Goal: Information Seeking & Learning: Learn about a topic

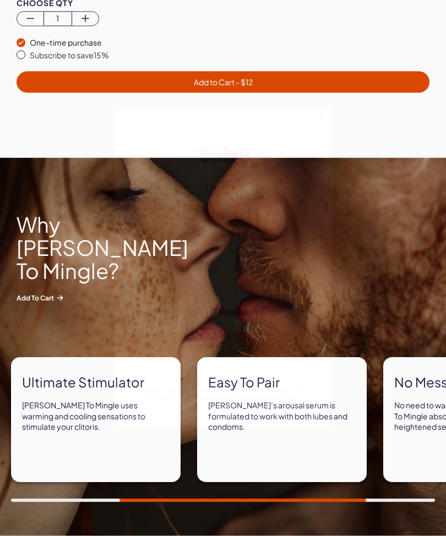
scroll to position [731, 0]
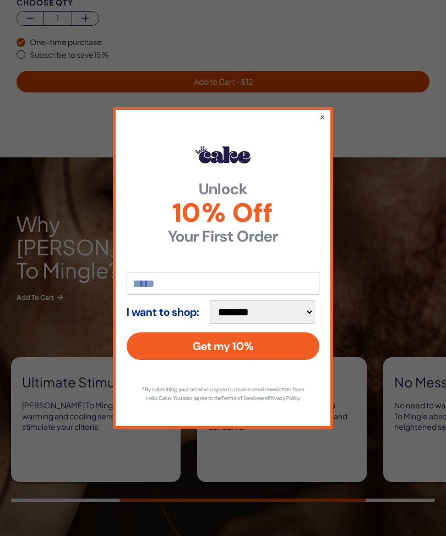
click at [325, 122] on button "×" at bounding box center [322, 116] width 6 height 11
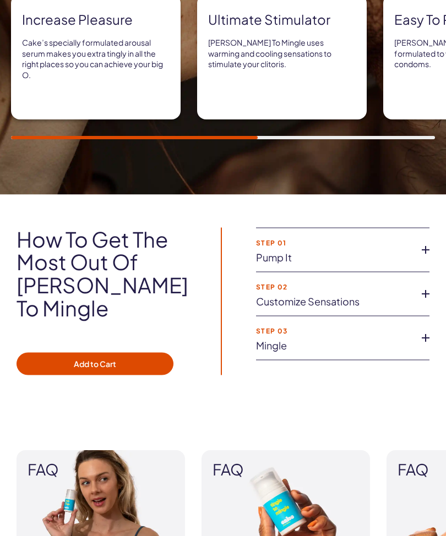
scroll to position [1094, 0]
click at [432, 241] on icon at bounding box center [425, 249] width 17 height 17
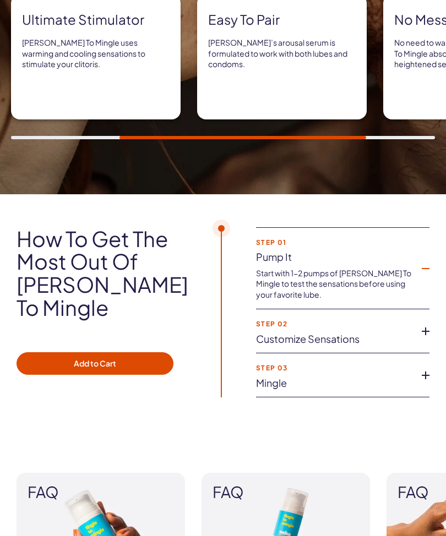
click at [431, 323] on icon at bounding box center [425, 331] width 17 height 17
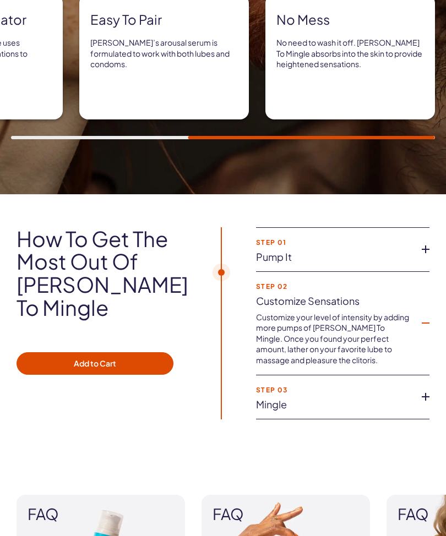
click at [430, 389] on icon at bounding box center [425, 397] width 17 height 17
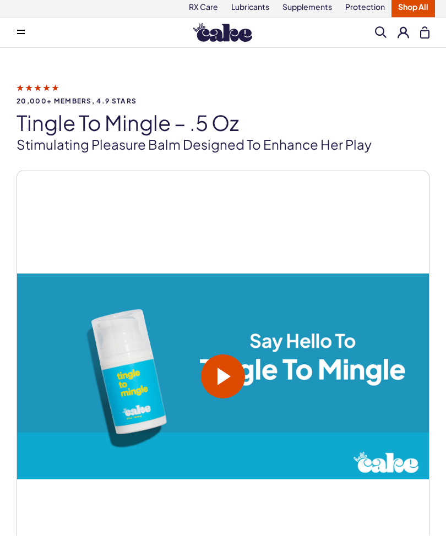
scroll to position [0, 0]
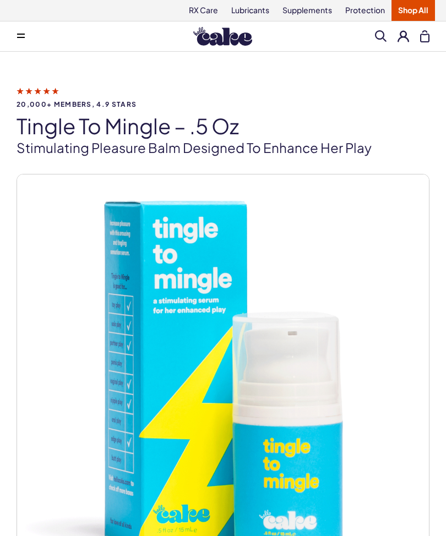
click at [214, 12] on link "RX Care" at bounding box center [203, 10] width 42 height 21
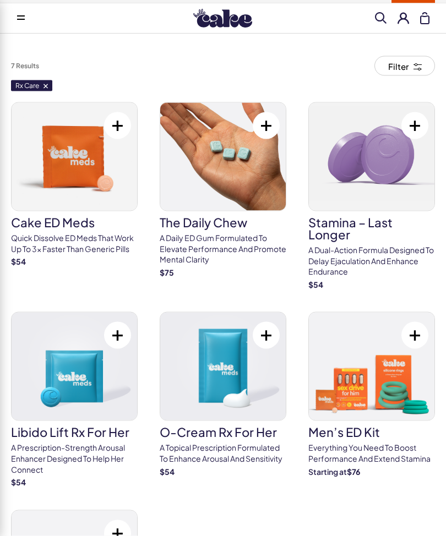
scroll to position [13, 0]
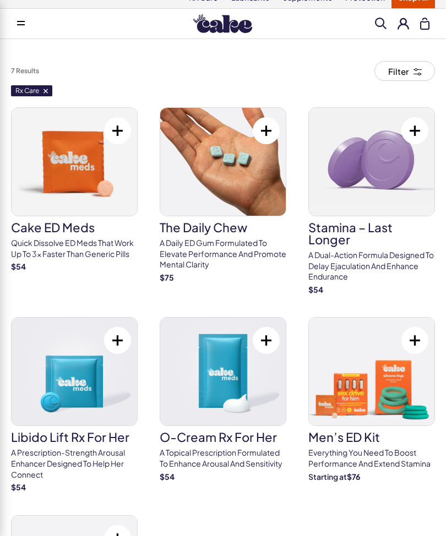
click at [119, 243] on p "Quick dissolve ED Meds that work up to 3x faster than generic pills" at bounding box center [74, 248] width 127 height 21
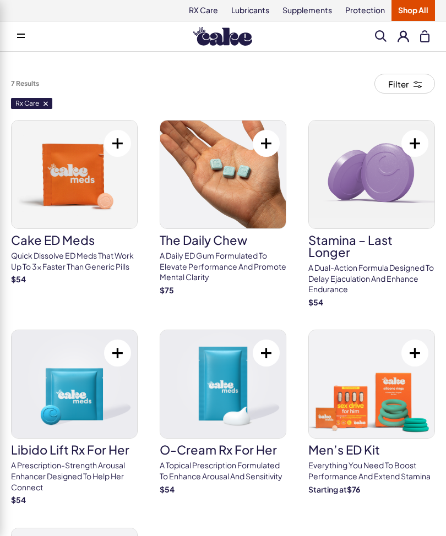
click at [261, 17] on link "Lubricants" at bounding box center [250, 10] width 51 height 21
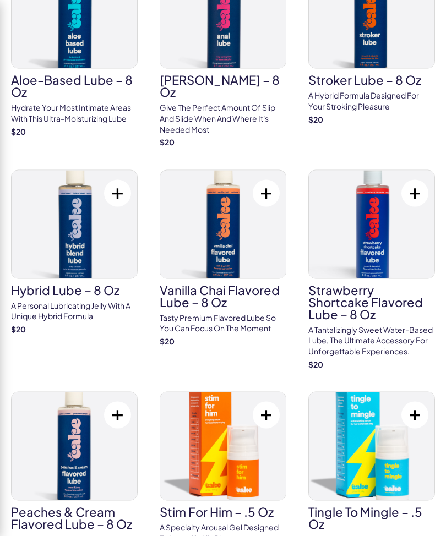
scroll to position [371, 0]
click at [219, 495] on link "Stim For Him – .5 oz A specialty arousal gel designed to intensify his play $ 12" at bounding box center [223, 474] width 127 height 165
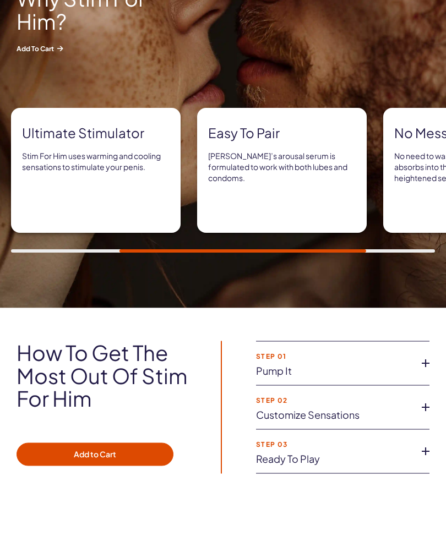
scroll to position [958, 0]
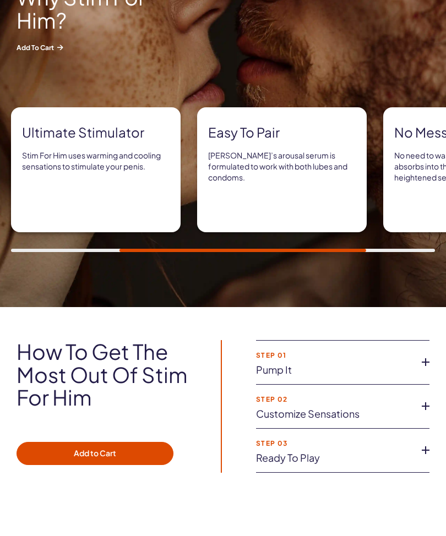
click at [431, 360] on icon at bounding box center [425, 362] width 17 height 17
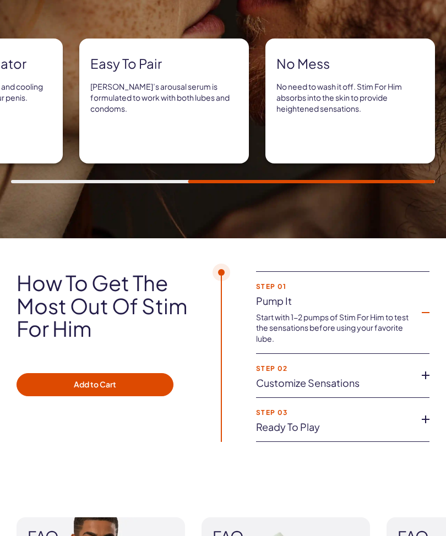
scroll to position [1030, 0]
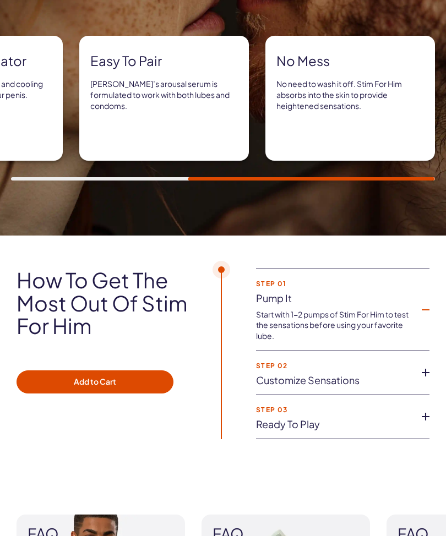
click at [432, 365] on icon at bounding box center [425, 373] width 17 height 17
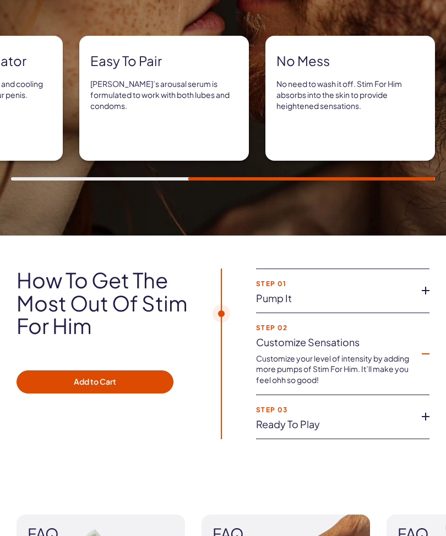
click at [433, 409] on icon at bounding box center [425, 417] width 17 height 17
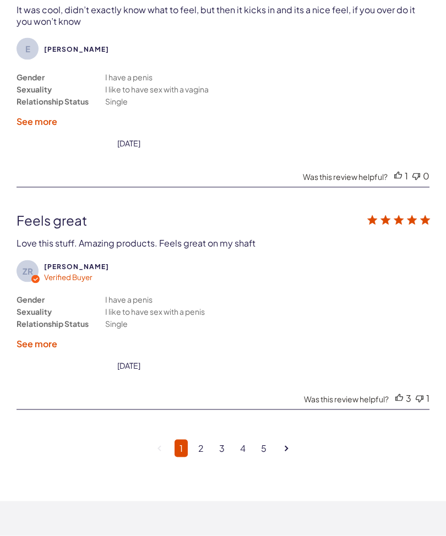
scroll to position [3271, 0]
click at [202, 453] on link "2" at bounding box center [200, 448] width 15 height 18
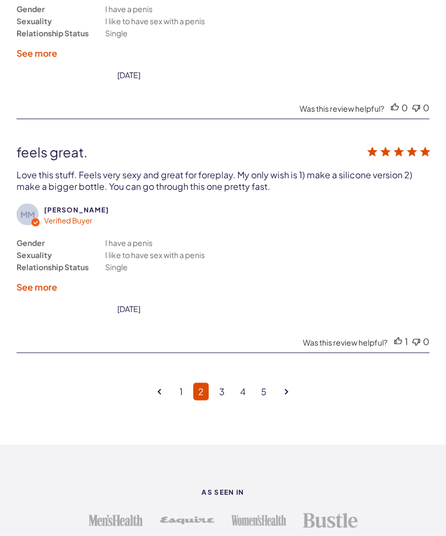
scroll to position [3286, 0]
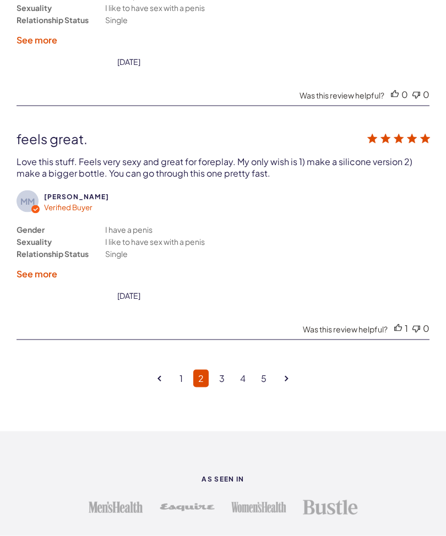
click at [225, 385] on link "3" at bounding box center [221, 379] width 15 height 18
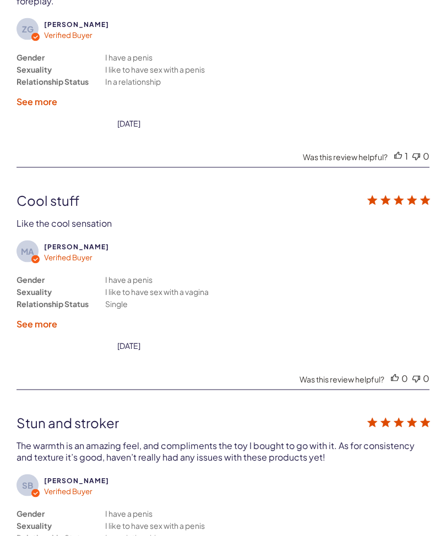
scroll to position [2858, 0]
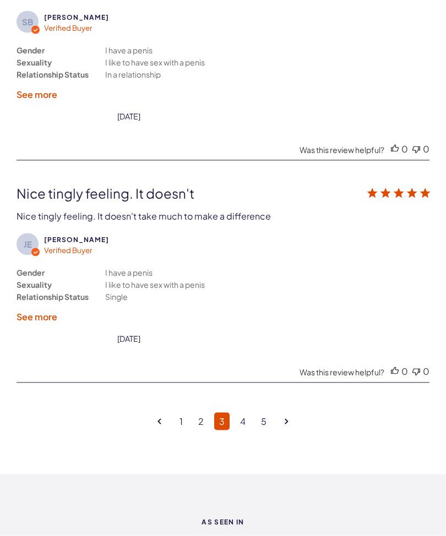
click at [249, 417] on link "4" at bounding box center [242, 422] width 15 height 18
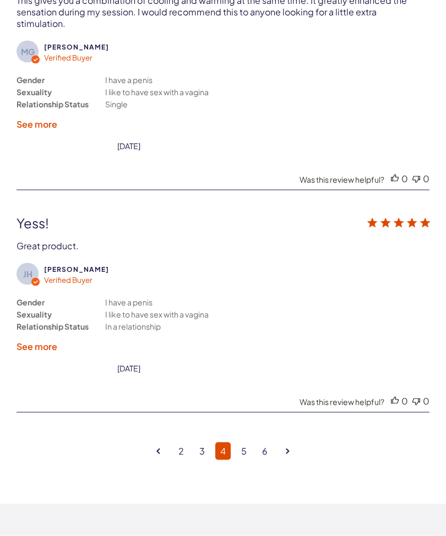
scroll to position [3290, 0]
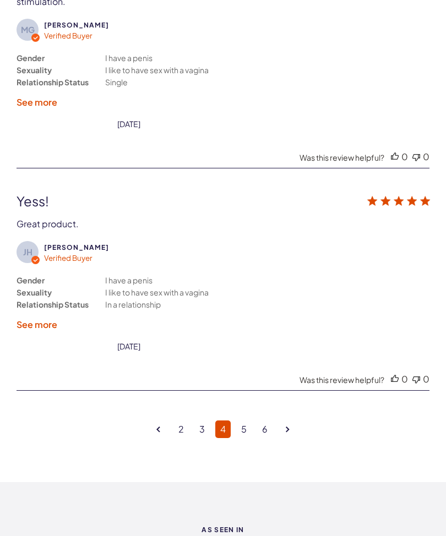
click at [250, 430] on link "5" at bounding box center [243, 430] width 15 height 18
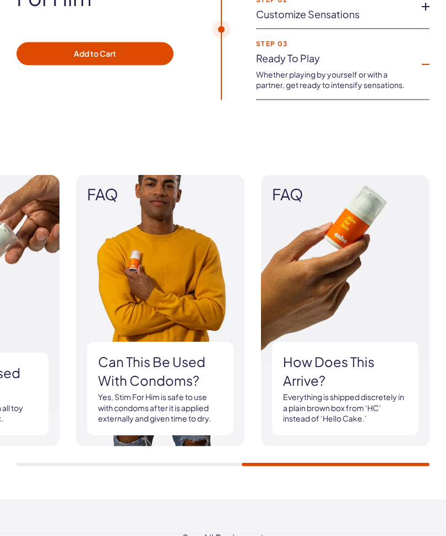
scroll to position [1358, 0]
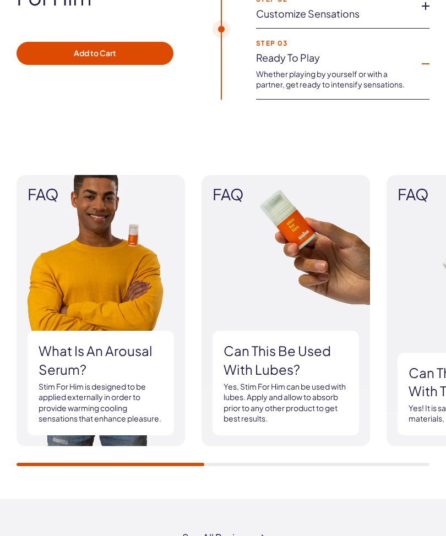
click at [145, 393] on p "Stim For Him is designed to be applied externally in order to provide warming c…" at bounding box center [101, 403] width 124 height 43
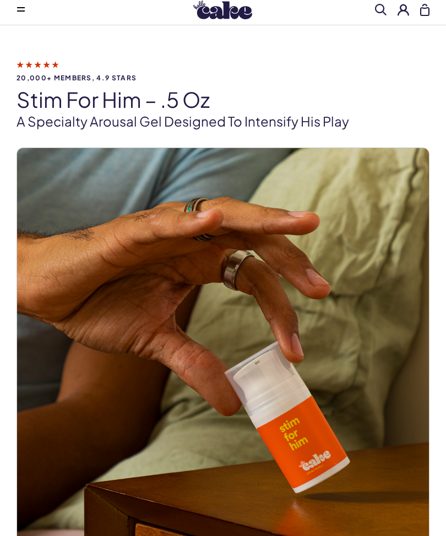
scroll to position [0, 0]
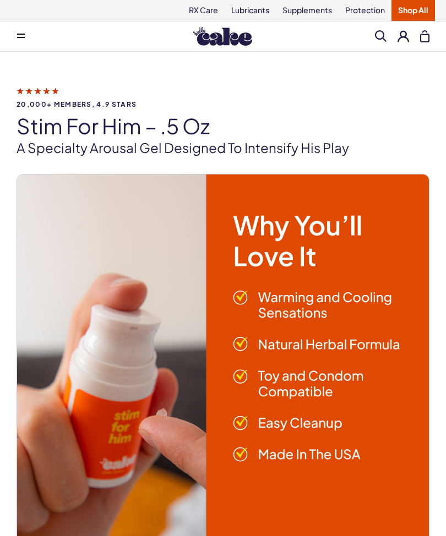
click at [320, 12] on link "Supplements" at bounding box center [307, 10] width 63 height 21
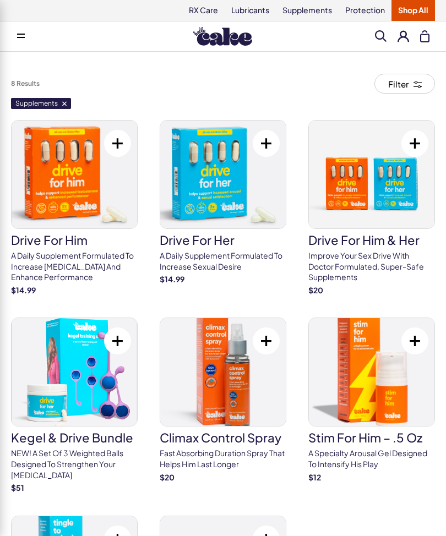
click at [368, 10] on link "Protection" at bounding box center [365, 10] width 53 height 21
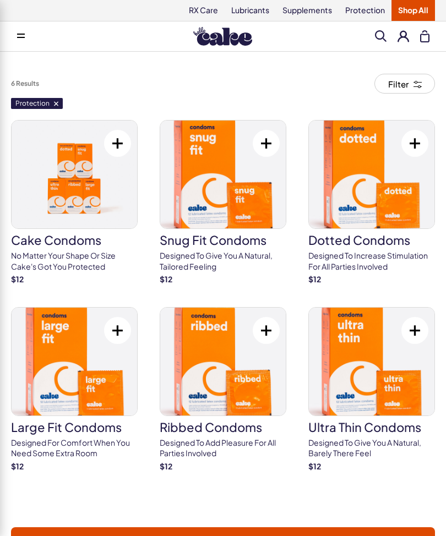
click at [385, 262] on p "Designed to increase stimulation for all parties involved" at bounding box center [371, 261] width 127 height 21
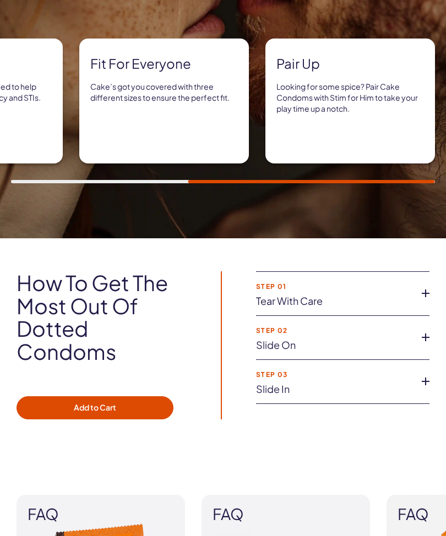
scroll to position [1033, 0]
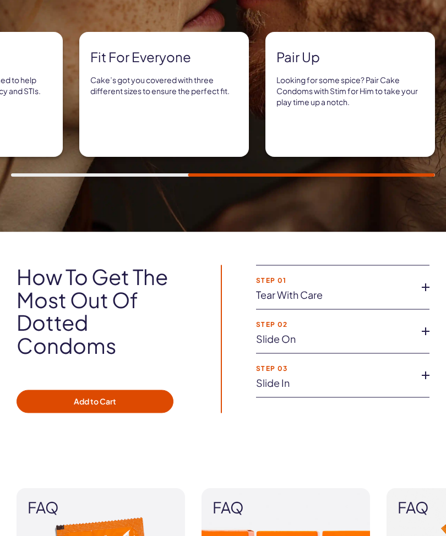
click at [432, 284] on icon at bounding box center [425, 287] width 17 height 17
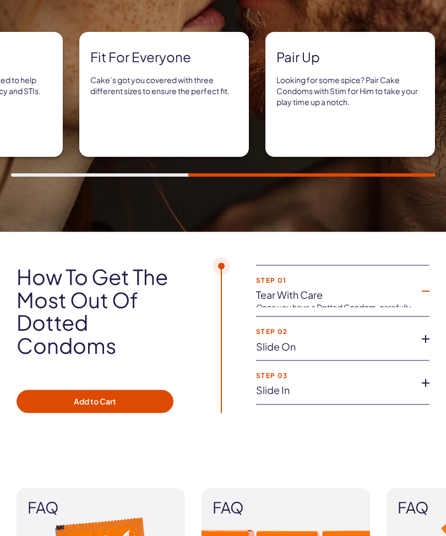
scroll to position [1034, 0]
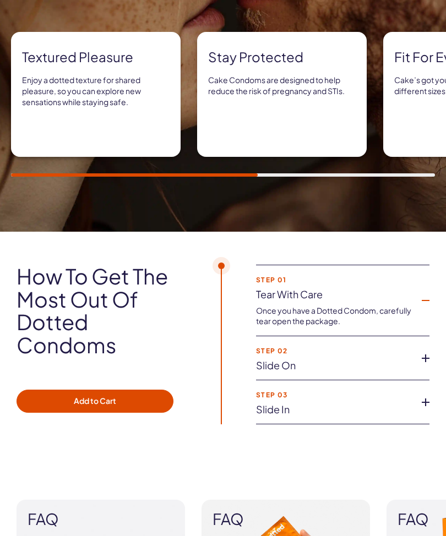
click at [433, 350] on icon at bounding box center [425, 358] width 17 height 17
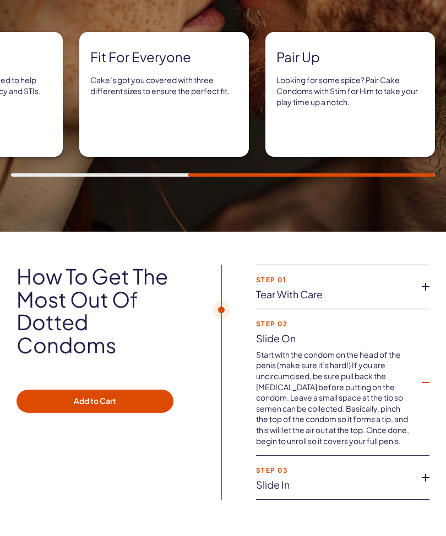
click at [440, 469] on div "How to get the most out of Dotted Condoms Add to Cart Step 01 Tear with Care On…" at bounding box center [223, 382] width 446 height 235
click at [442, 470] on div "How to get the most out of Dotted Condoms Add to Cart Step 01 Tear with Care On…" at bounding box center [223, 382] width 446 height 235
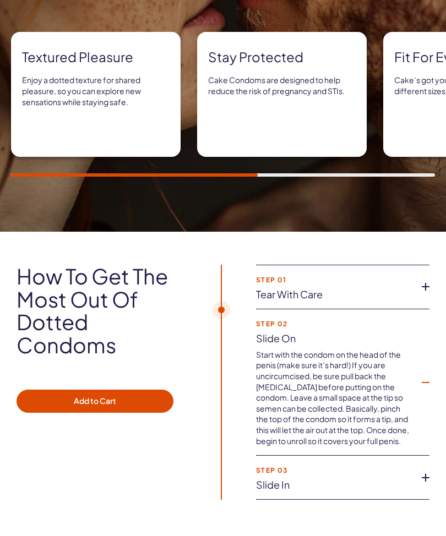
click at [440, 470] on div "How to get the most out of Dotted Condoms Add to Cart Step 01 Tear with Care On…" at bounding box center [223, 382] width 446 height 235
click at [433, 470] on icon at bounding box center [425, 478] width 17 height 17
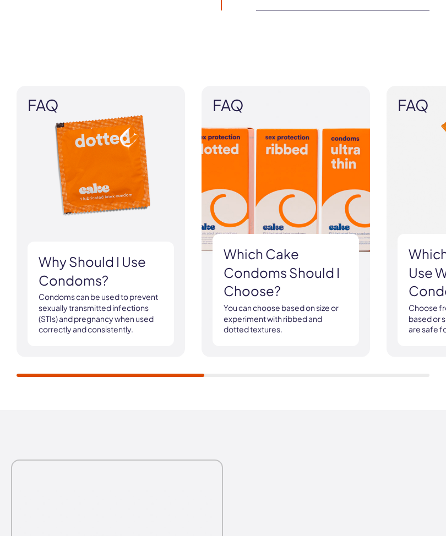
scroll to position [1480, 0]
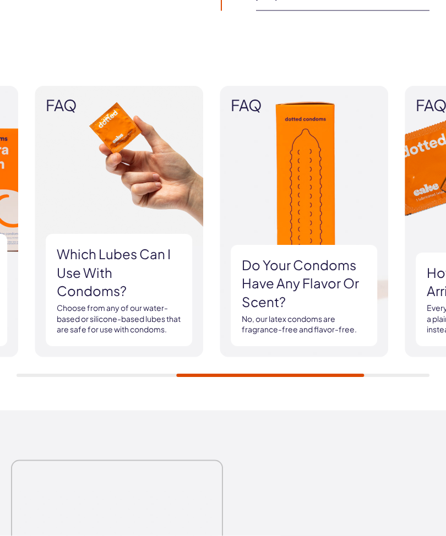
click at [327, 273] on h3 "Do your condoms have any flavor or scent?" at bounding box center [304, 285] width 124 height 56
click at [325, 239] on img at bounding box center [304, 221] width 169 height 271
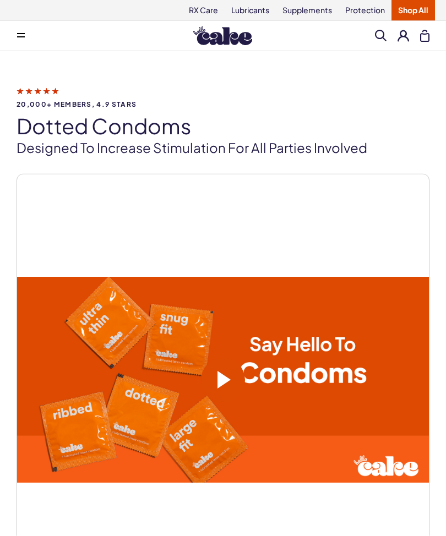
scroll to position [0, 0]
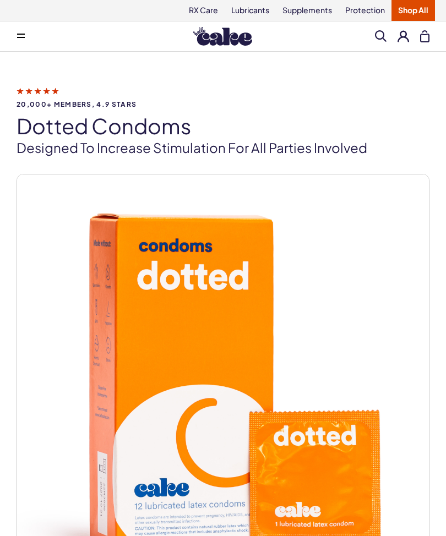
click at [56, 108] on span "20,000+ members, 4.9 stars" at bounding box center [223, 104] width 413 height 7
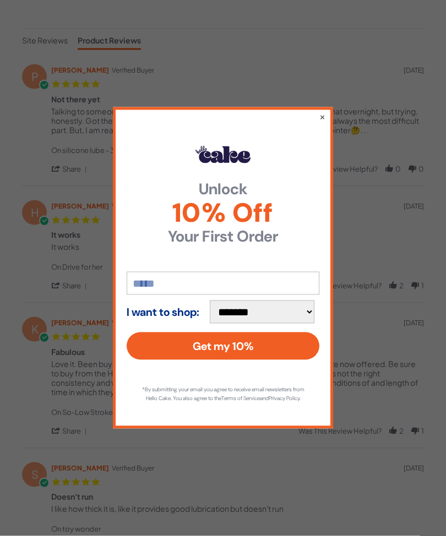
scroll to position [219, 0]
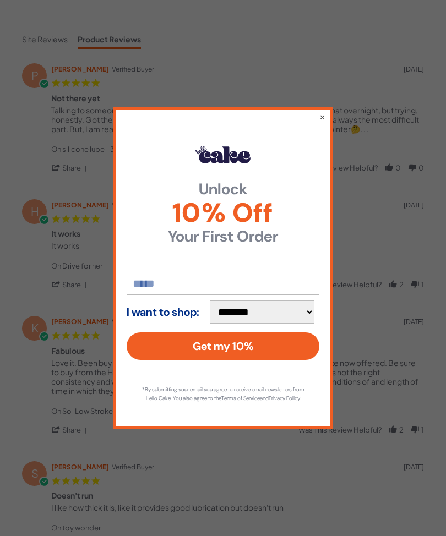
click at [324, 122] on button "×" at bounding box center [322, 116] width 6 height 11
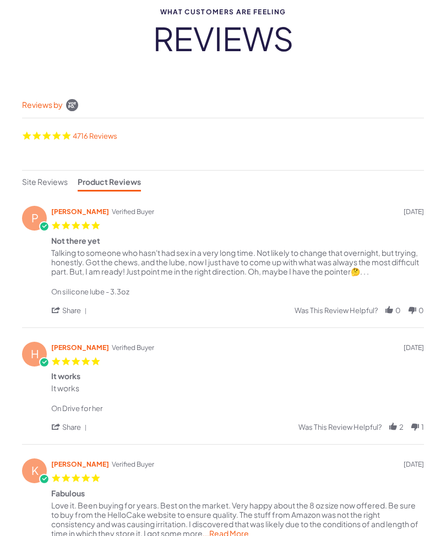
scroll to position [0, 0]
